Goal: Obtain resource: Obtain resource

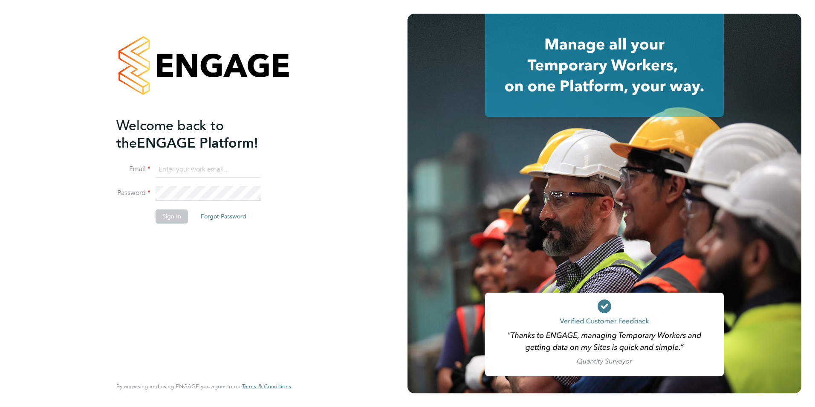
type input "[EMAIL_ADDRESS][DOMAIN_NAME]"
click at [164, 215] on button "Sign In" at bounding box center [172, 216] width 32 height 14
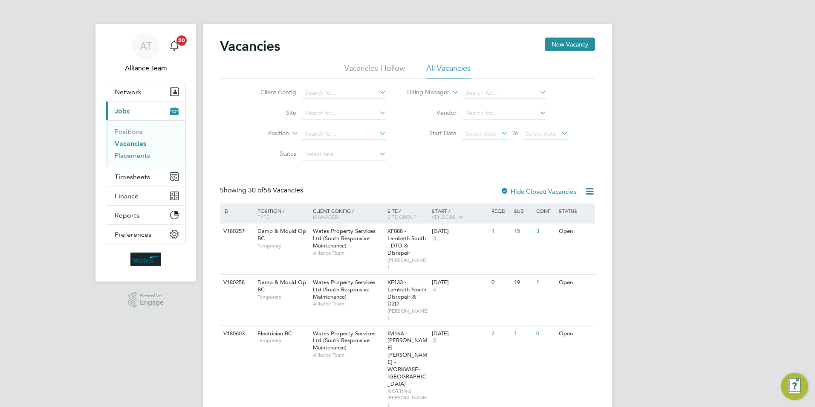
click at [136, 156] on link "Placements" at bounding box center [132, 155] width 35 height 8
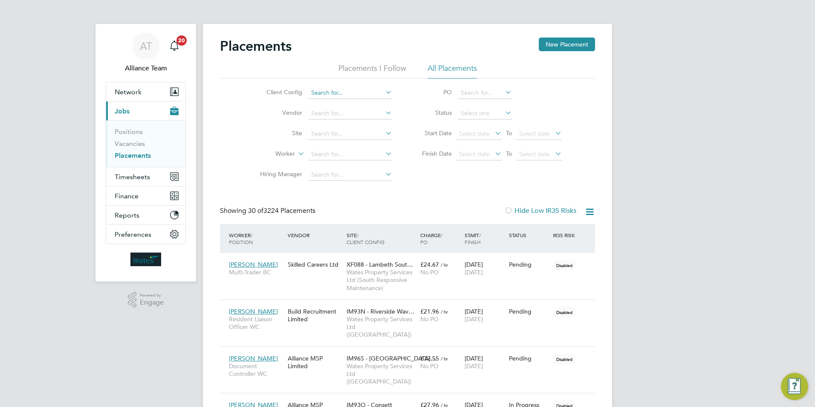
click at [321, 93] on input at bounding box center [350, 93] width 84 height 12
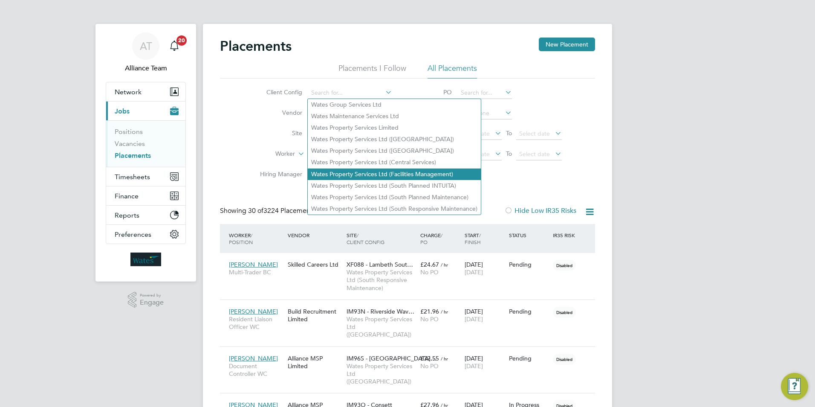
click at [313, 168] on li "Wates Property Services Ltd (Facilities Management)" at bounding box center [394, 174] width 173 height 12
type input "Wates Property Services Ltd (Facilities Management)"
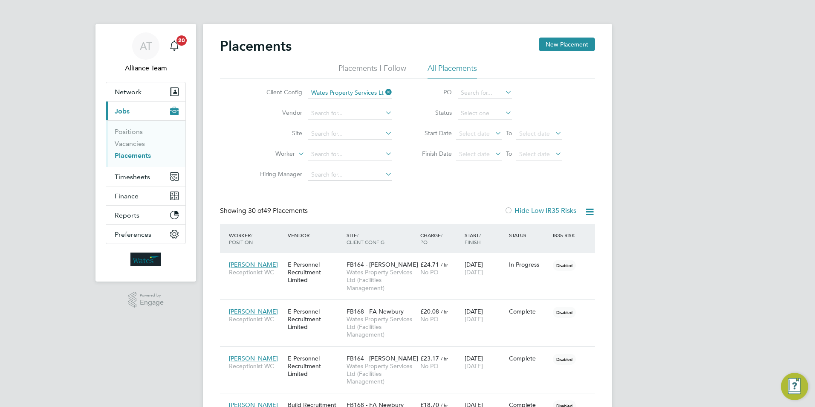
click at [589, 214] on icon at bounding box center [589, 211] width 11 height 11
click at [535, 231] on li "Download Placements Report" at bounding box center [548, 232] width 91 height 12
click at [384, 91] on icon at bounding box center [384, 92] width 0 height 12
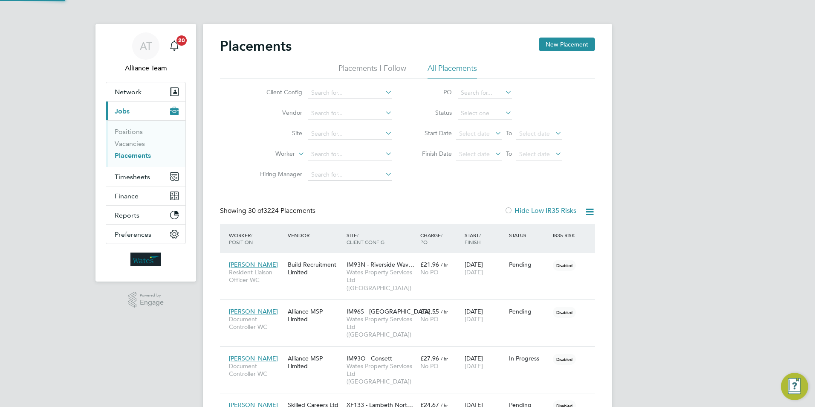
scroll to position [32, 59]
click at [344, 94] on input at bounding box center [350, 93] width 84 height 12
click at [332, 90] on input at bounding box center [350, 93] width 84 height 12
click at [387, 205] on li "Wates Property Services Ltd (South Responsive Maintenance)" at bounding box center [394, 209] width 173 height 12
type input "Wates Property Services Ltd (South Responsive Maintenance)"
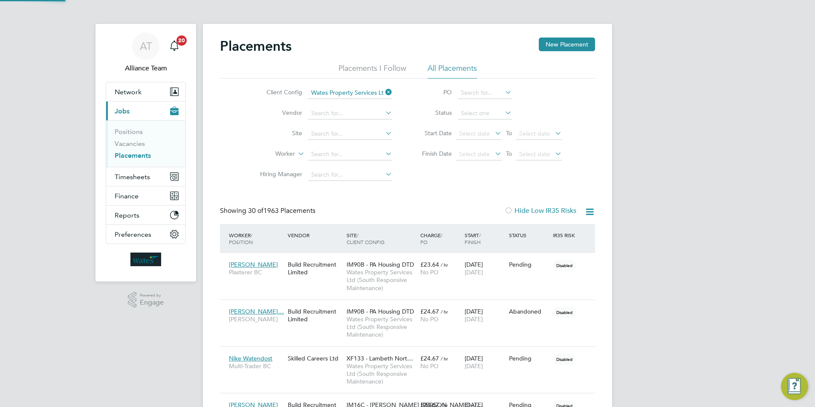
scroll to position [25, 59]
click at [589, 212] on icon at bounding box center [589, 211] width 11 height 11
click at [537, 229] on li "Download Placements Report" at bounding box center [548, 232] width 91 height 12
click at [588, 210] on icon at bounding box center [589, 211] width 11 height 11
click at [553, 229] on li "Download Placements Report" at bounding box center [548, 232] width 91 height 12
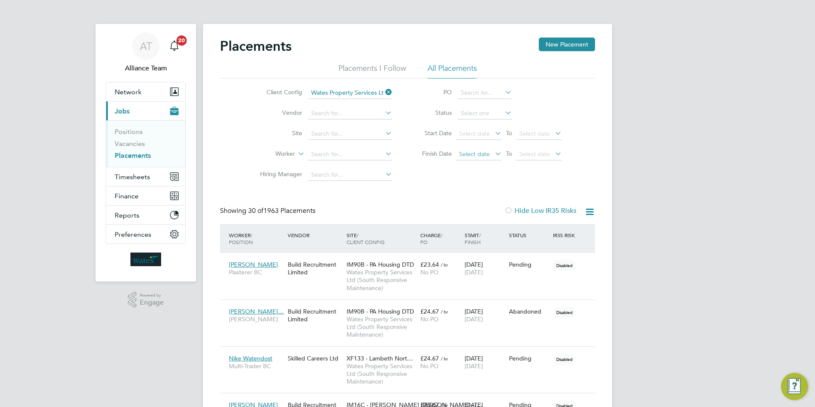
click at [462, 152] on span "Select date" at bounding box center [474, 154] width 31 height 8
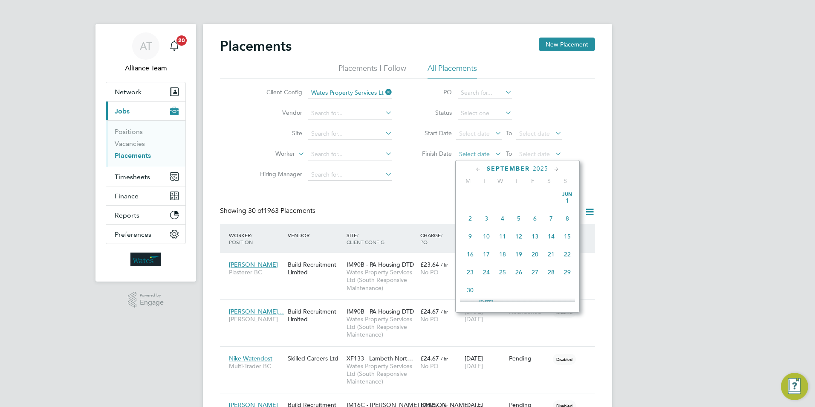
scroll to position [314, 0]
click at [477, 171] on icon at bounding box center [478, 169] width 8 height 9
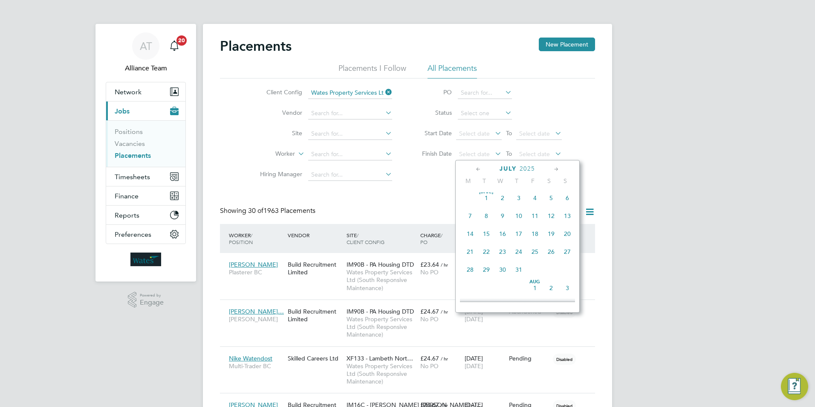
scroll to position [0, 0]
click at [477, 171] on icon at bounding box center [478, 169] width 8 height 9
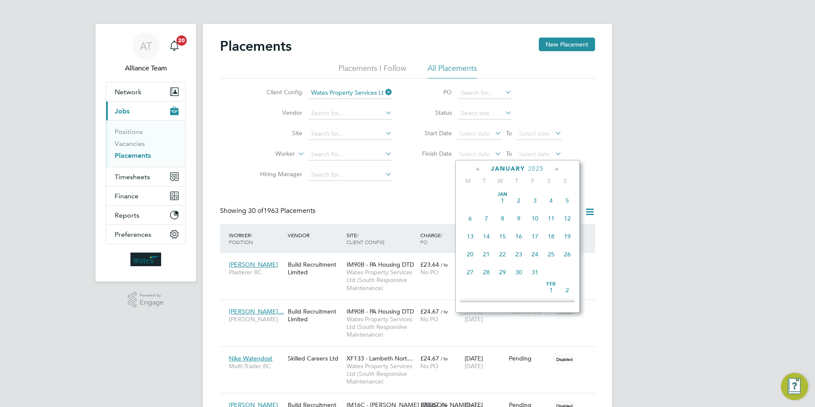
click at [477, 171] on icon at bounding box center [478, 169] width 8 height 9
click at [504, 267] on span "[DATE]" at bounding box center [502, 263] width 16 height 16
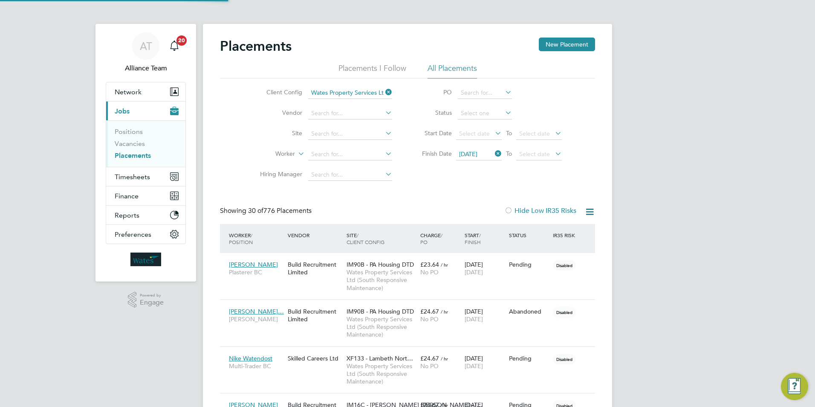
scroll to position [25, 59]
click at [588, 212] on icon at bounding box center [589, 211] width 11 height 11
click at [551, 233] on li "Download Placements Report" at bounding box center [548, 232] width 91 height 12
